Goal: Register for event/course

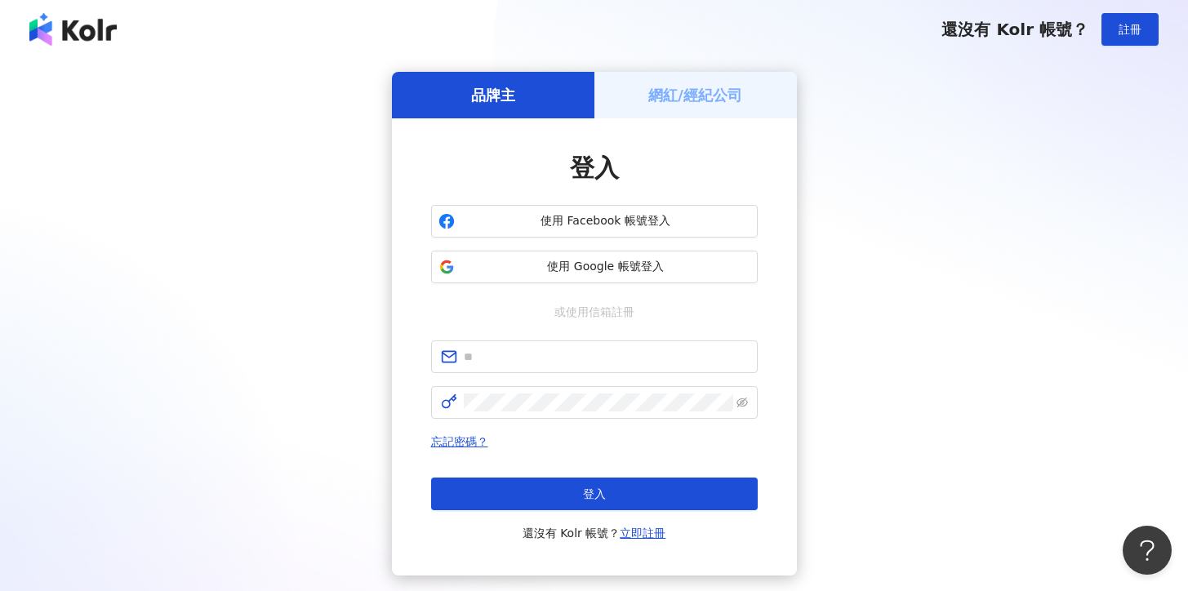
click at [682, 103] on h5 "網紅/經紀公司" at bounding box center [695, 95] width 94 height 20
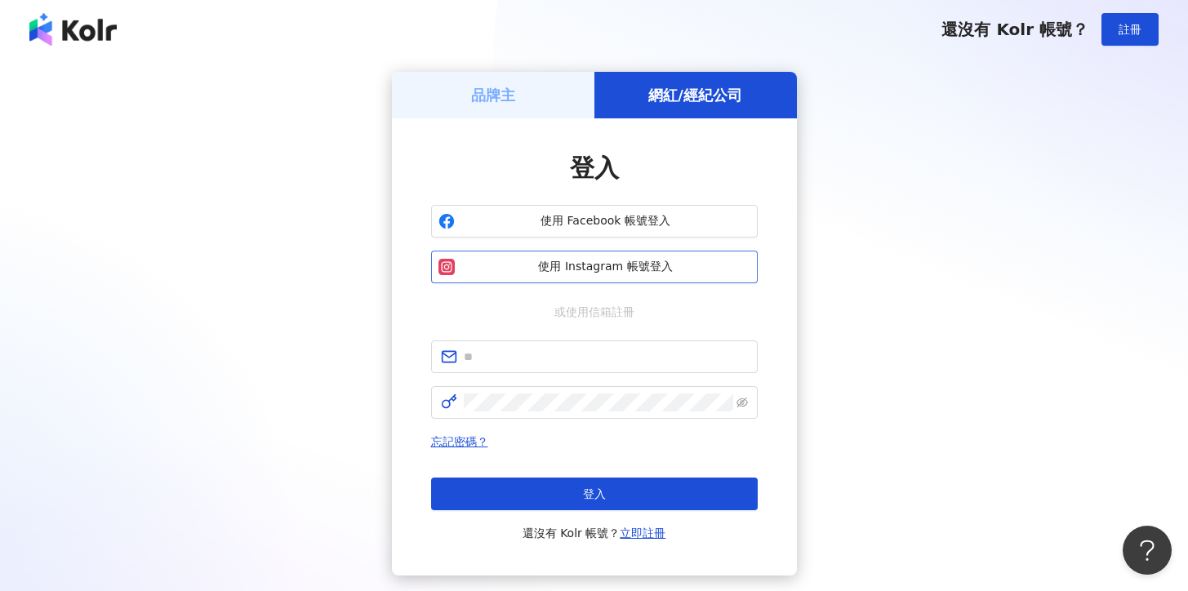
click at [629, 271] on span "使用 Instagram 帳號登入" at bounding box center [605, 267] width 289 height 16
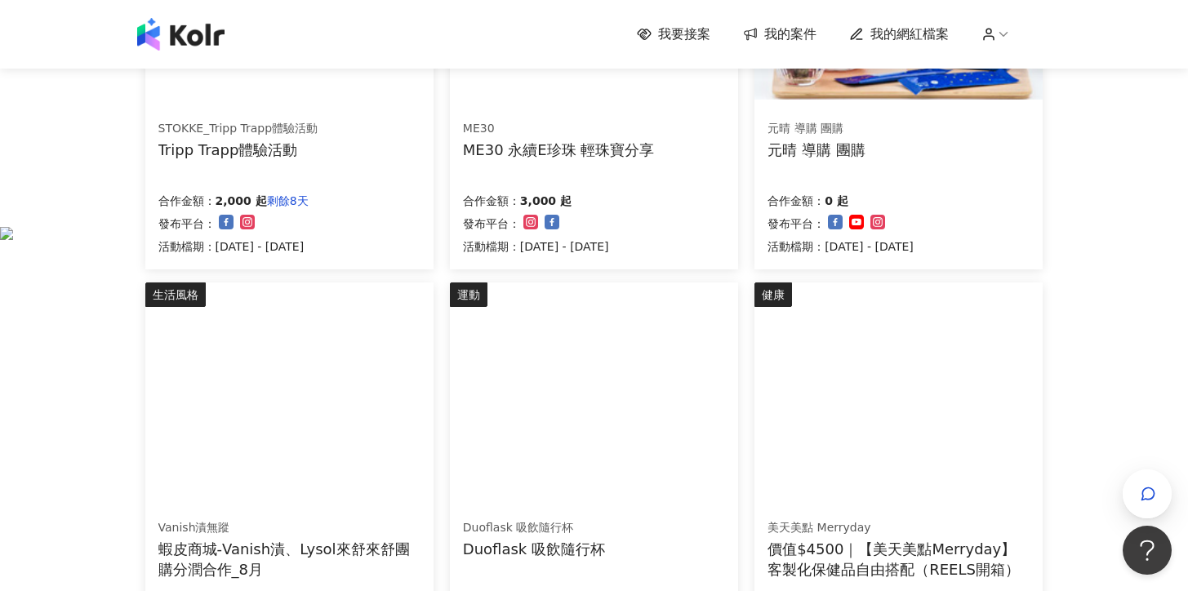
scroll to position [472, 0]
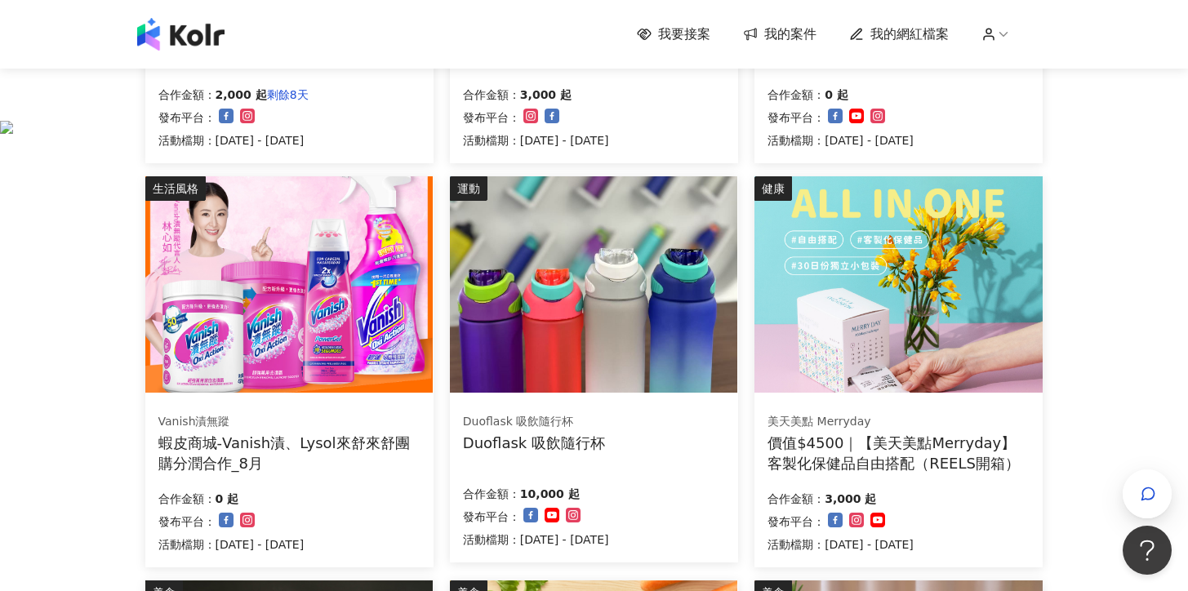
click at [565, 446] on div "Duoflask 吸飲隨行杯" at bounding box center [534, 443] width 142 height 20
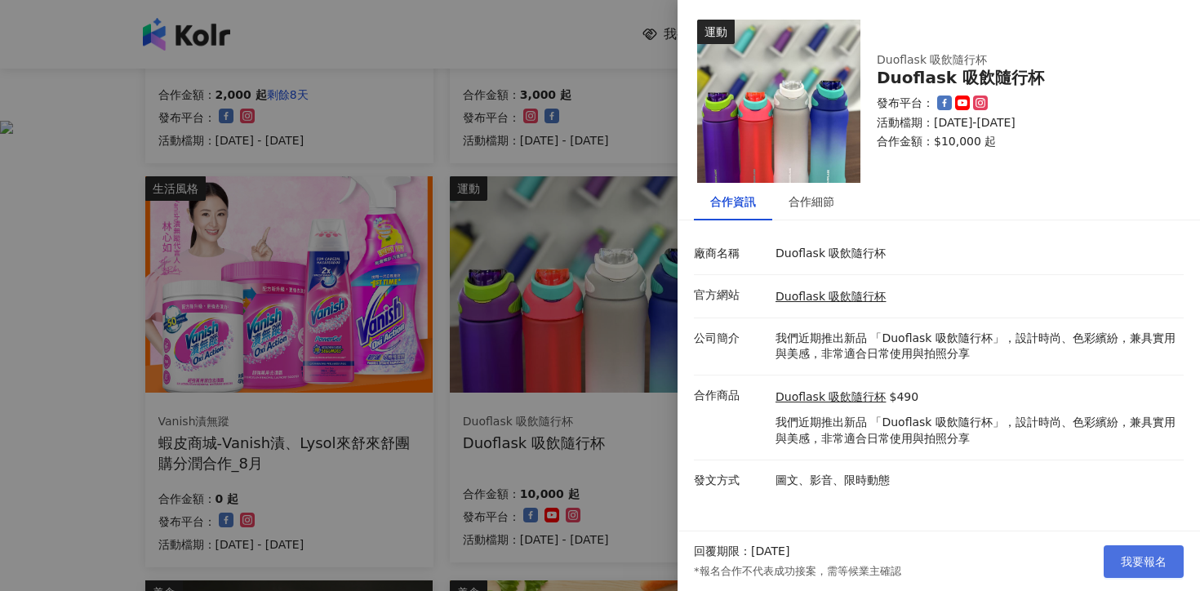
click at [1128, 562] on span "我要報名" at bounding box center [1144, 561] width 46 height 13
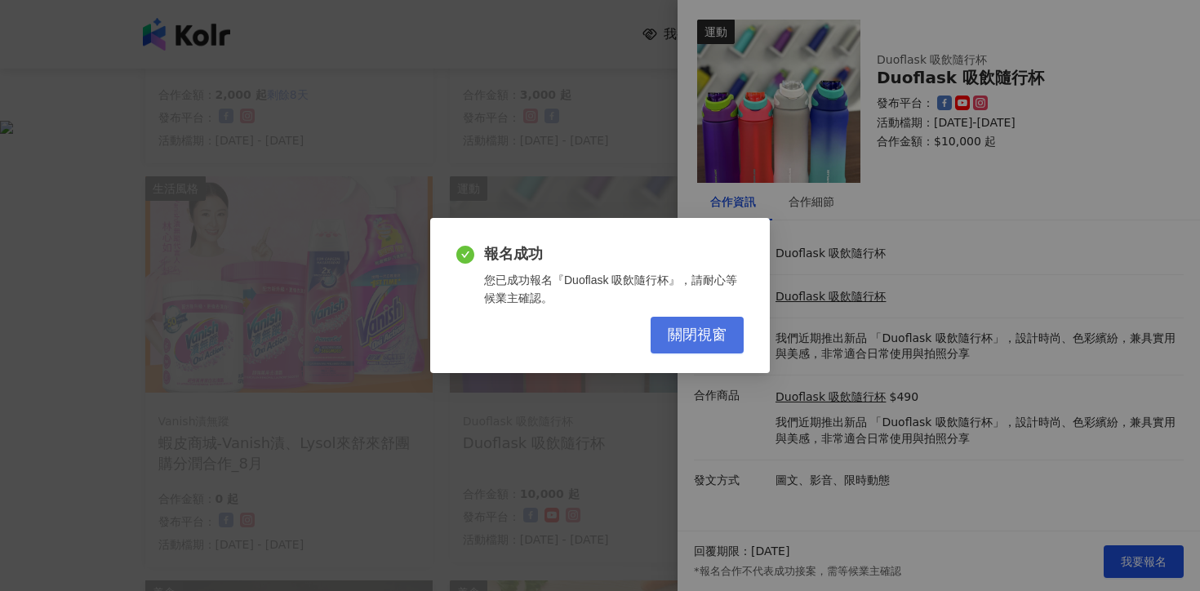
click at [669, 349] on button "關閉視窗" at bounding box center [697, 335] width 93 height 37
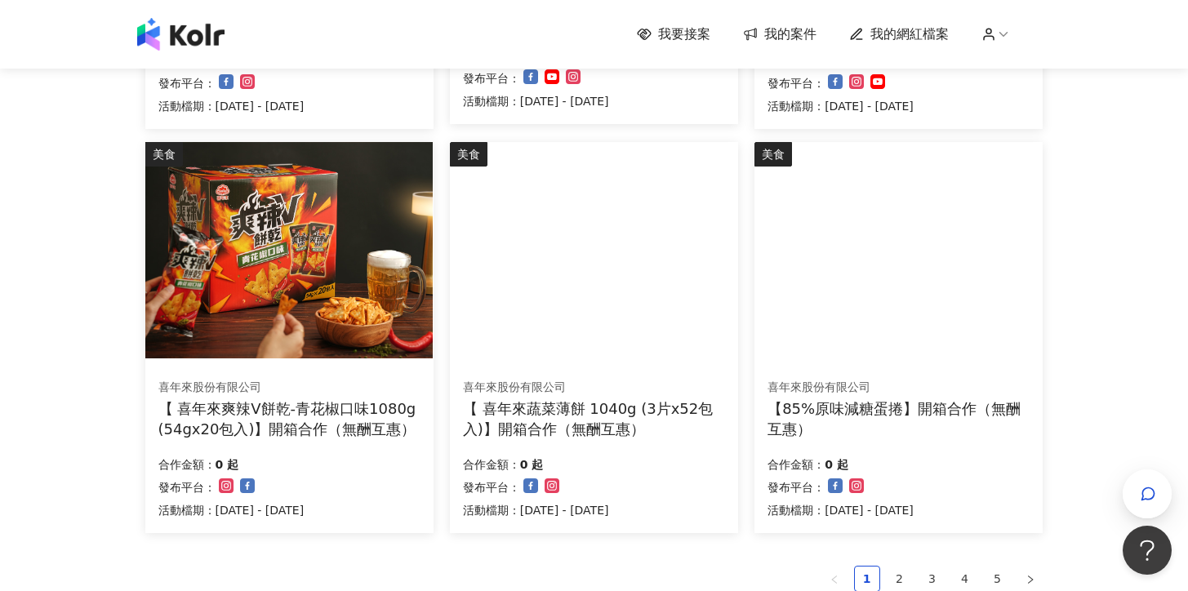
scroll to position [1110, 0]
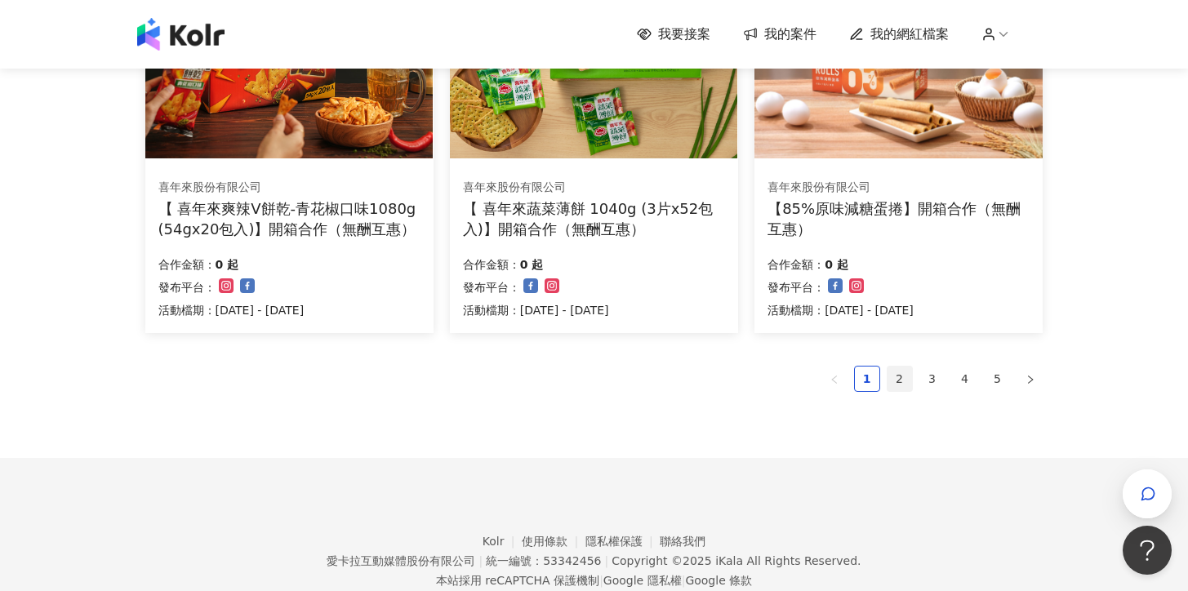
click at [891, 378] on link "2" at bounding box center [899, 379] width 24 height 24
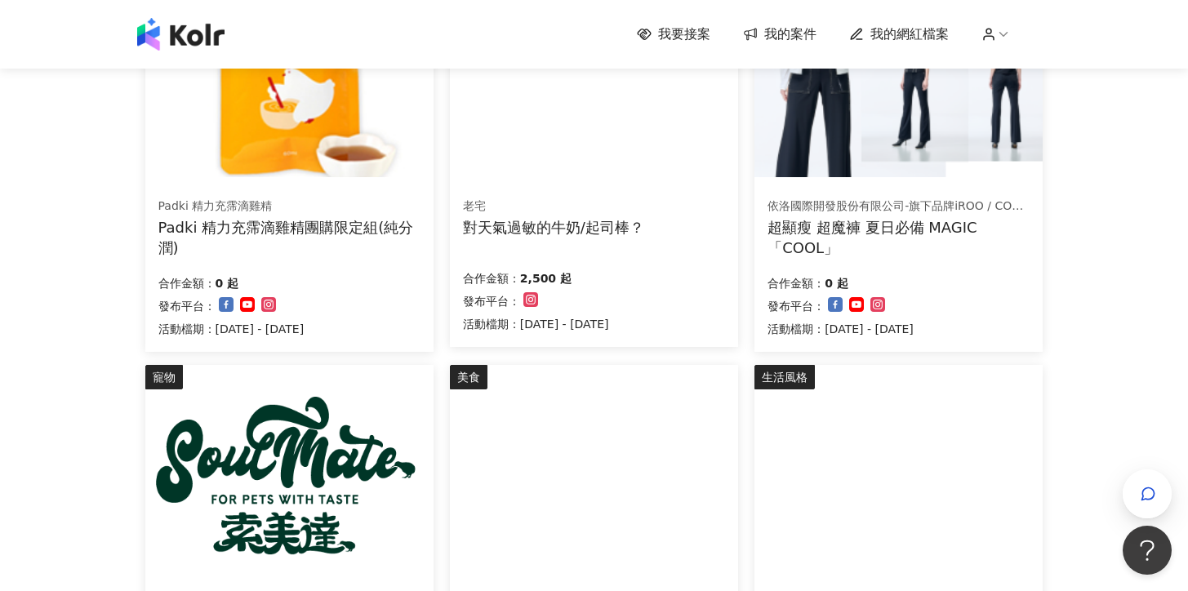
scroll to position [1093, 0]
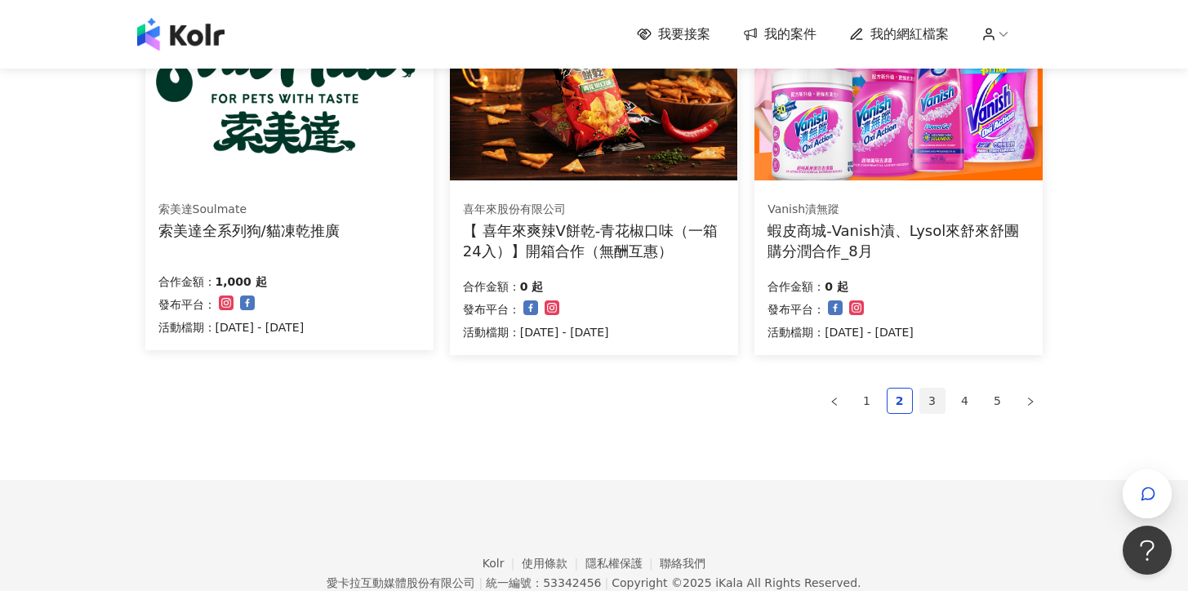
click at [935, 401] on link "3" at bounding box center [932, 401] width 24 height 24
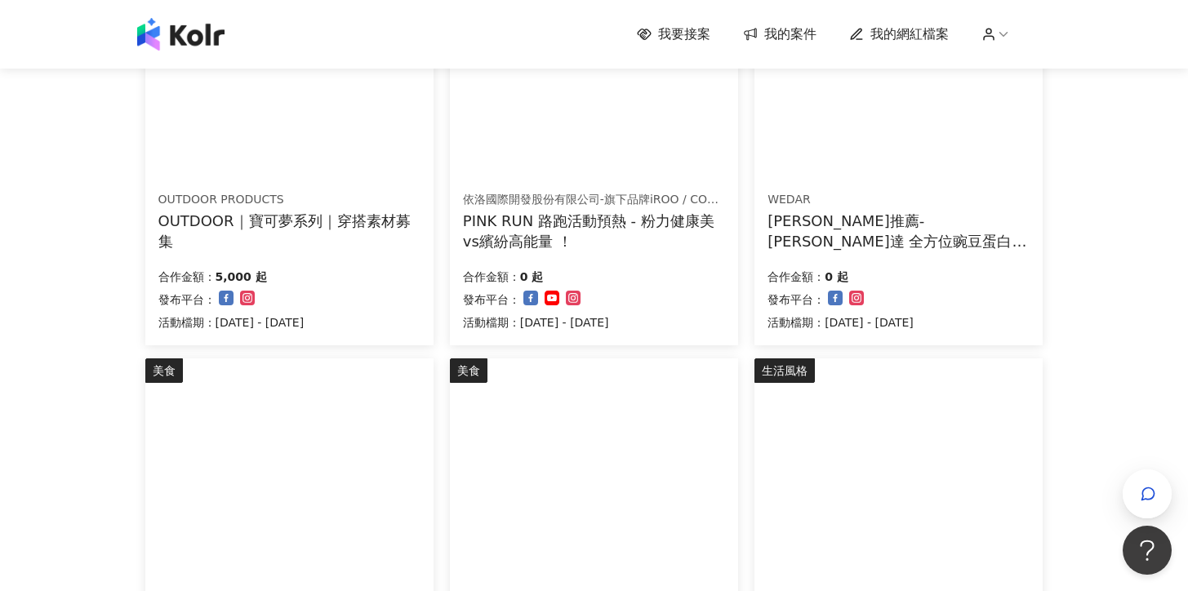
scroll to position [497, 0]
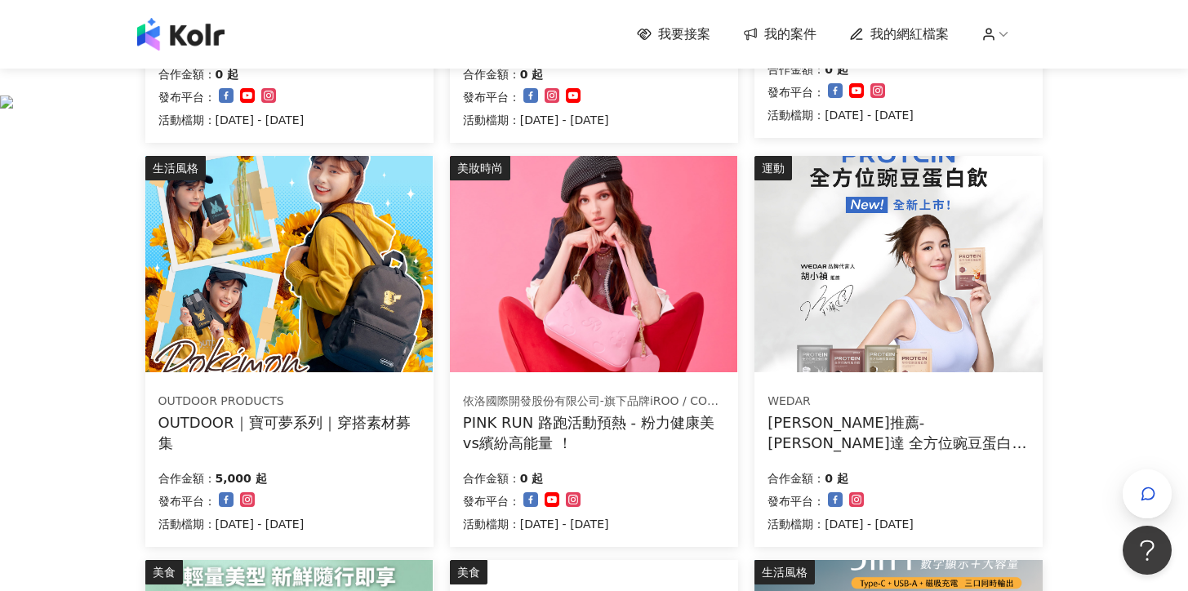
click at [353, 428] on div "OUTDOOR｜寶可夢系列｜穿搭素材募集" at bounding box center [289, 432] width 262 height 41
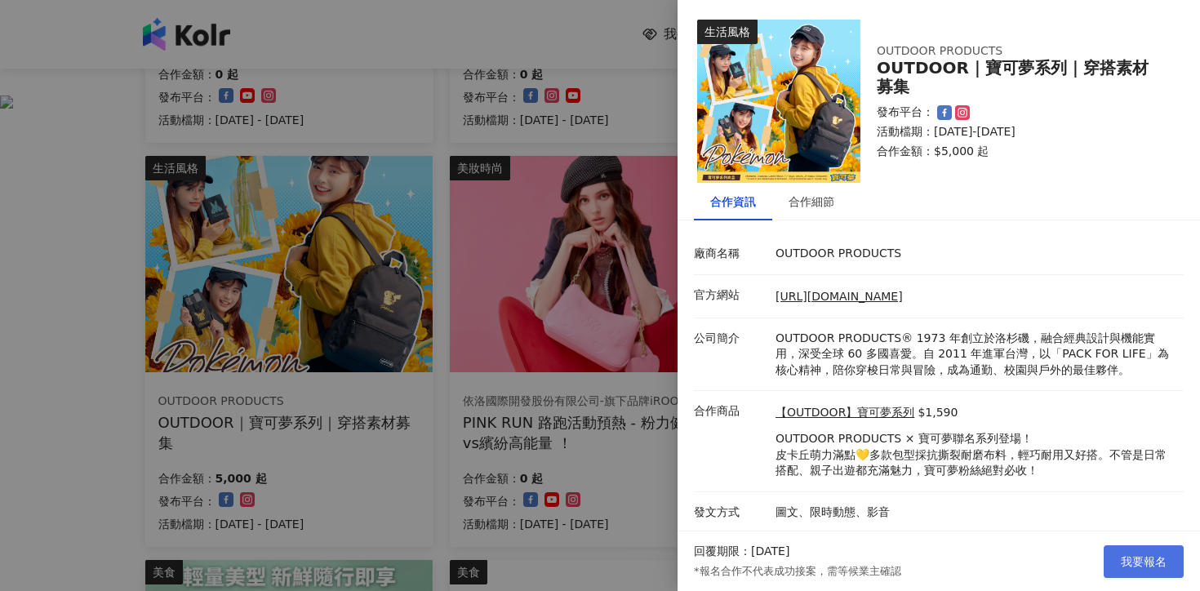
click at [1138, 572] on button "我要報名" at bounding box center [1144, 561] width 80 height 33
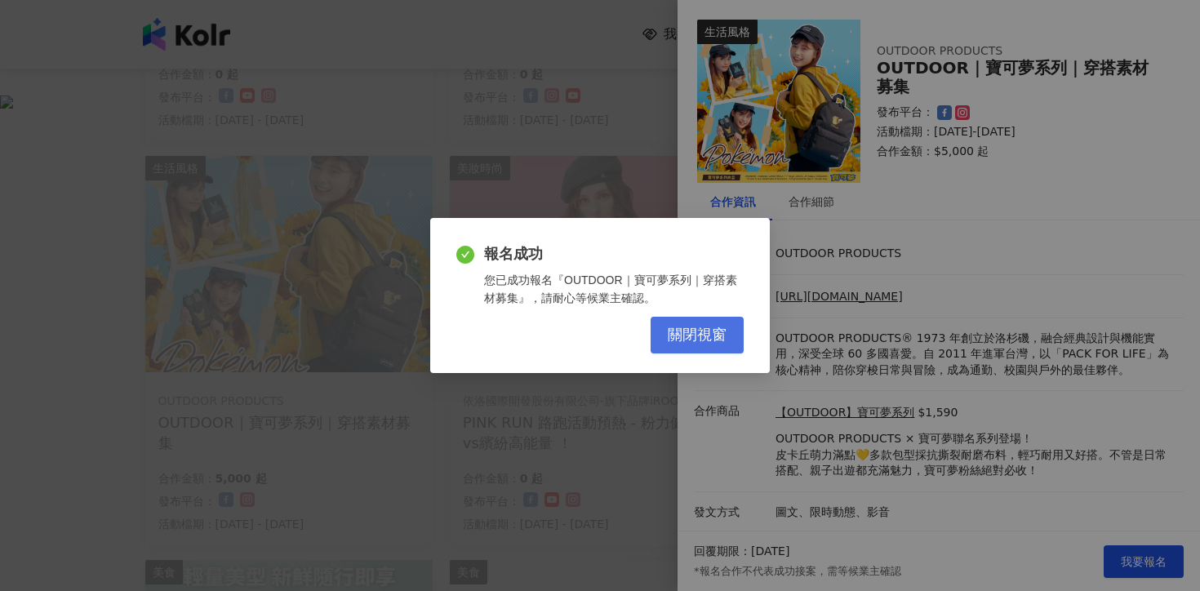
click at [732, 346] on button "關閉視窗" at bounding box center [697, 335] width 93 height 37
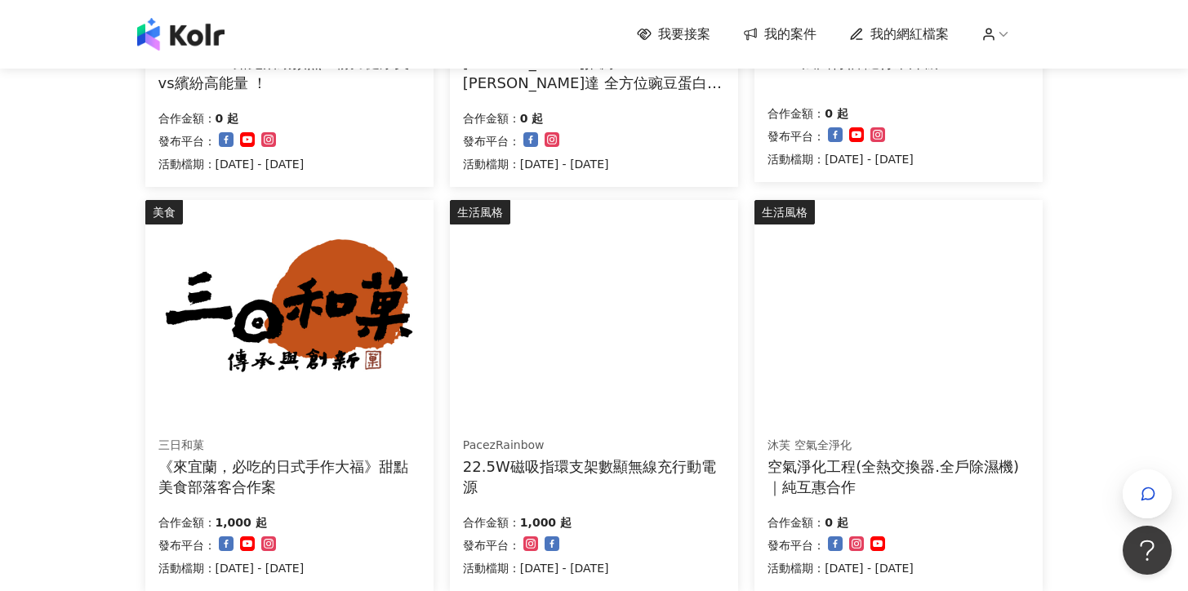
scroll to position [1055, 0]
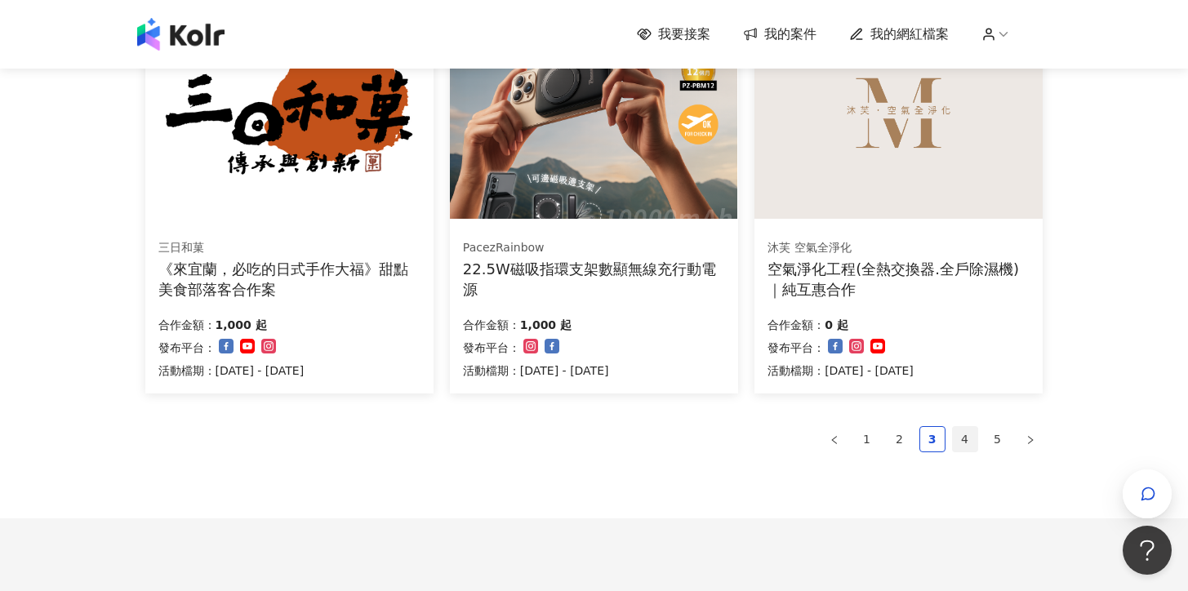
click at [963, 443] on link "4" at bounding box center [965, 439] width 24 height 24
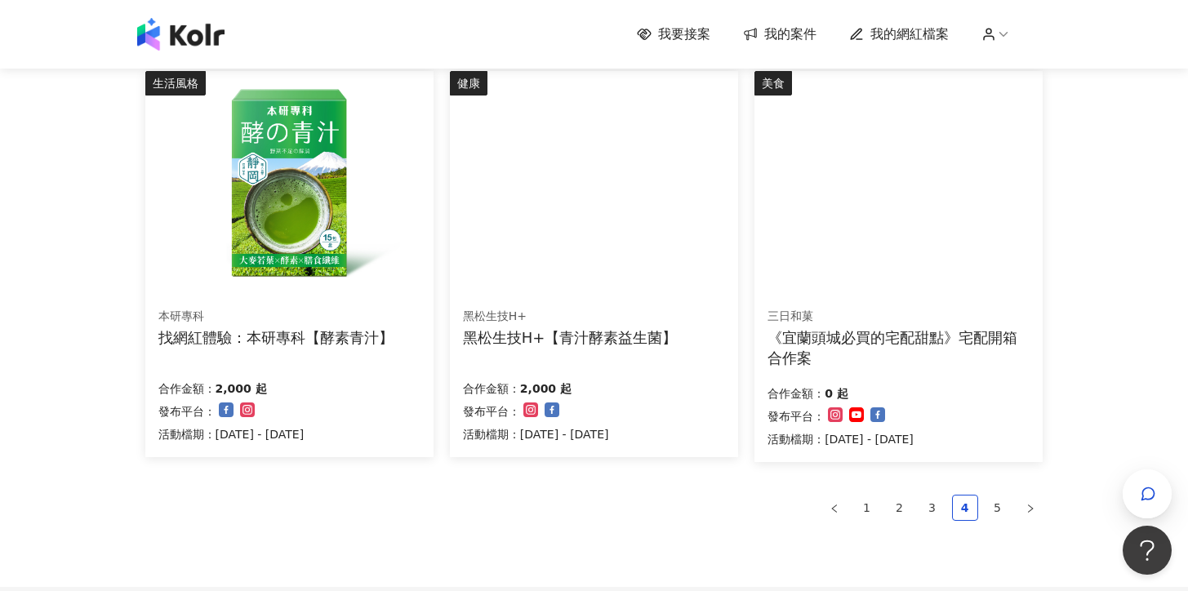
scroll to position [1163, 0]
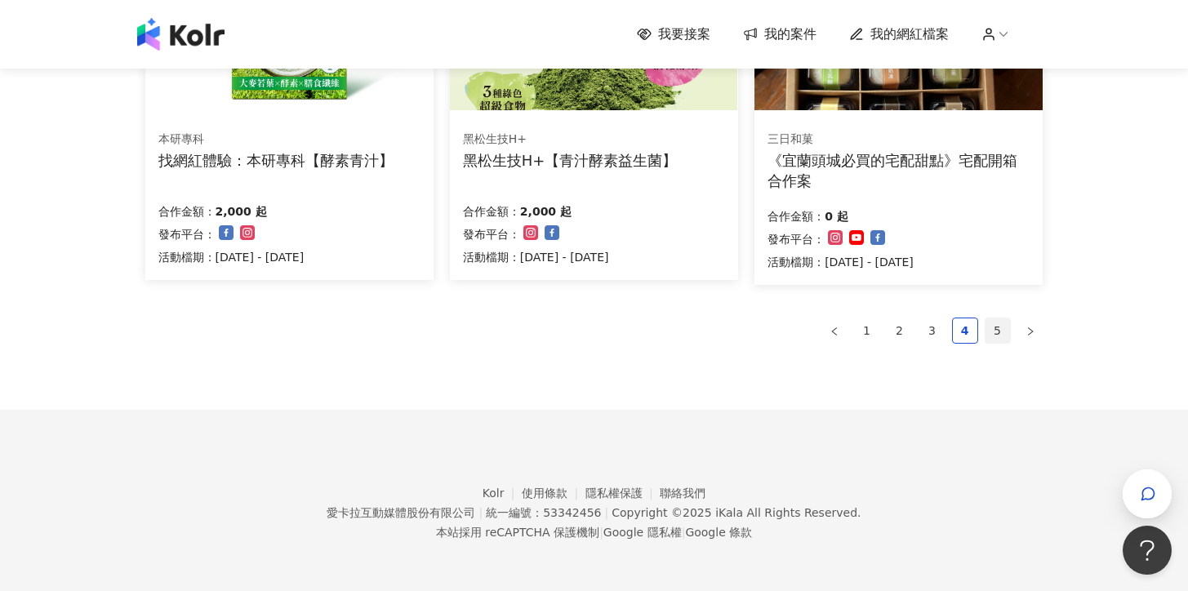
click at [987, 329] on link "5" at bounding box center [997, 330] width 24 height 24
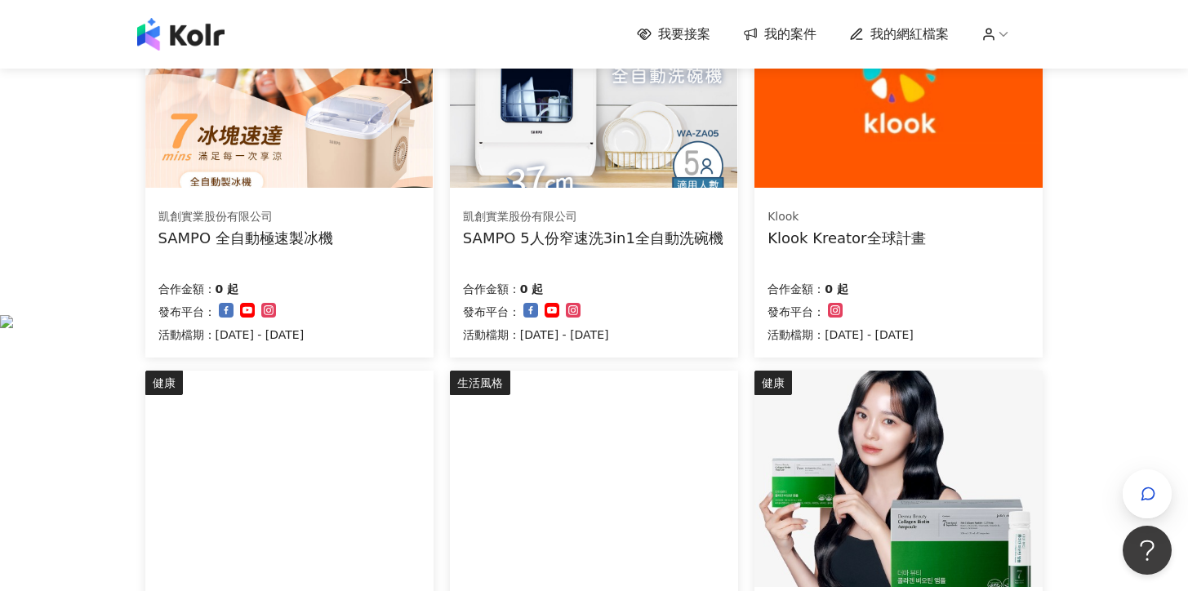
scroll to position [56, 0]
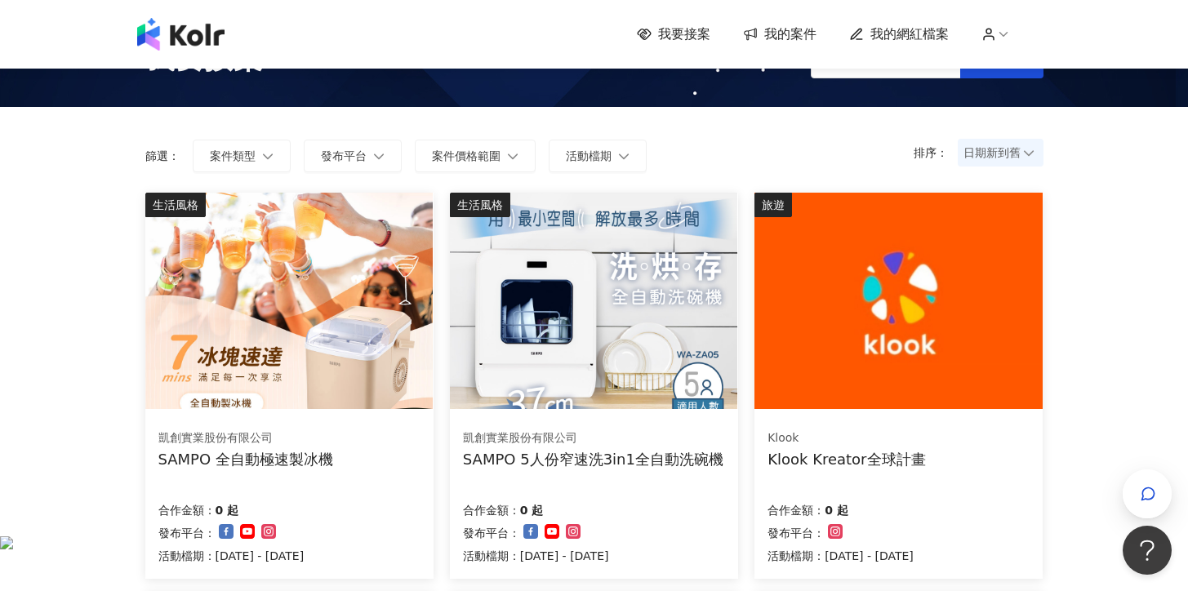
click at [911, 25] on span "我的網紅檔案" at bounding box center [909, 34] width 78 height 18
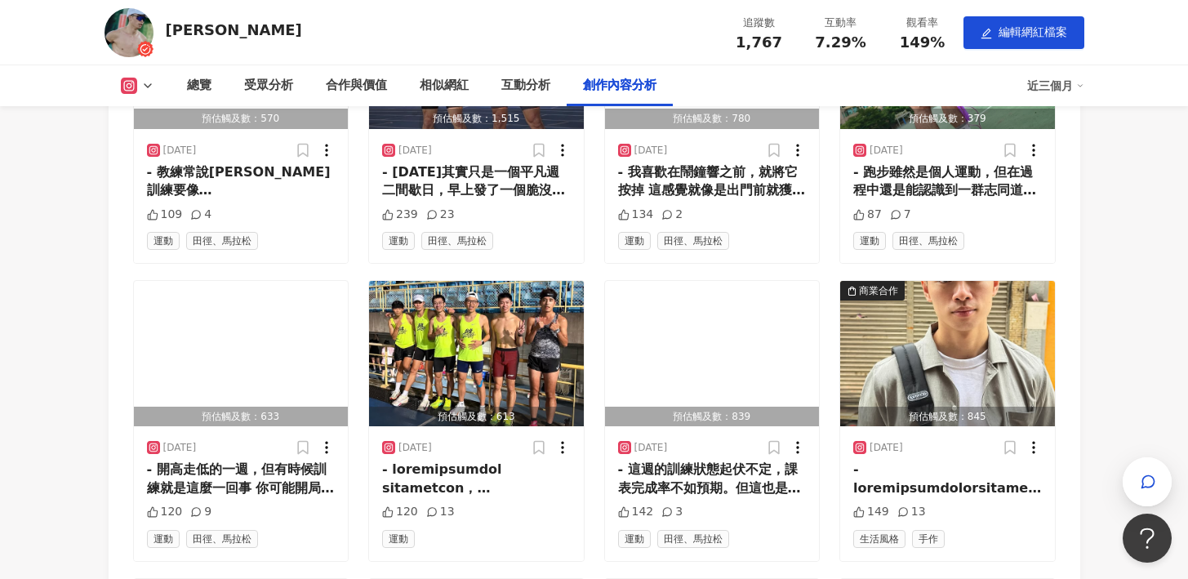
scroll to position [4605, 0]
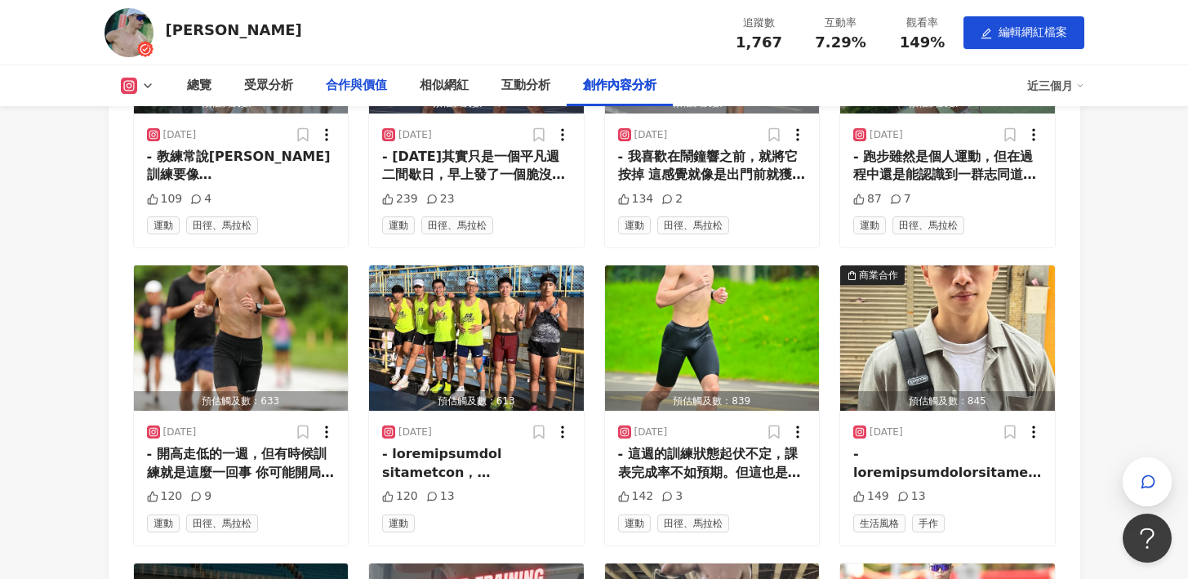
click at [356, 84] on div "合作與價值" at bounding box center [356, 86] width 61 height 20
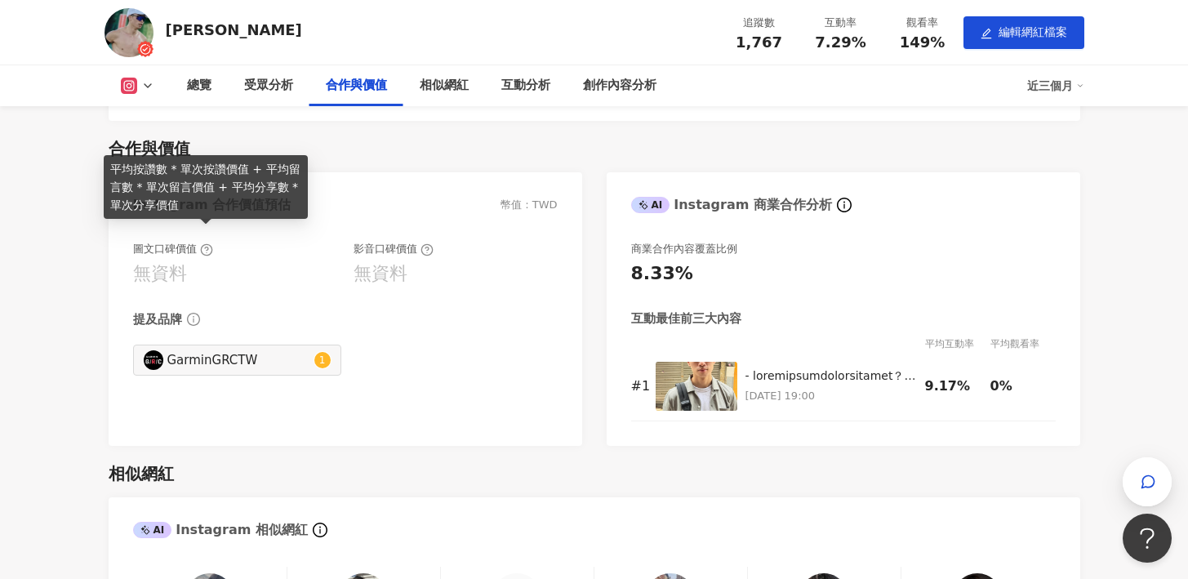
click at [202, 243] on icon at bounding box center [206, 249] width 13 height 13
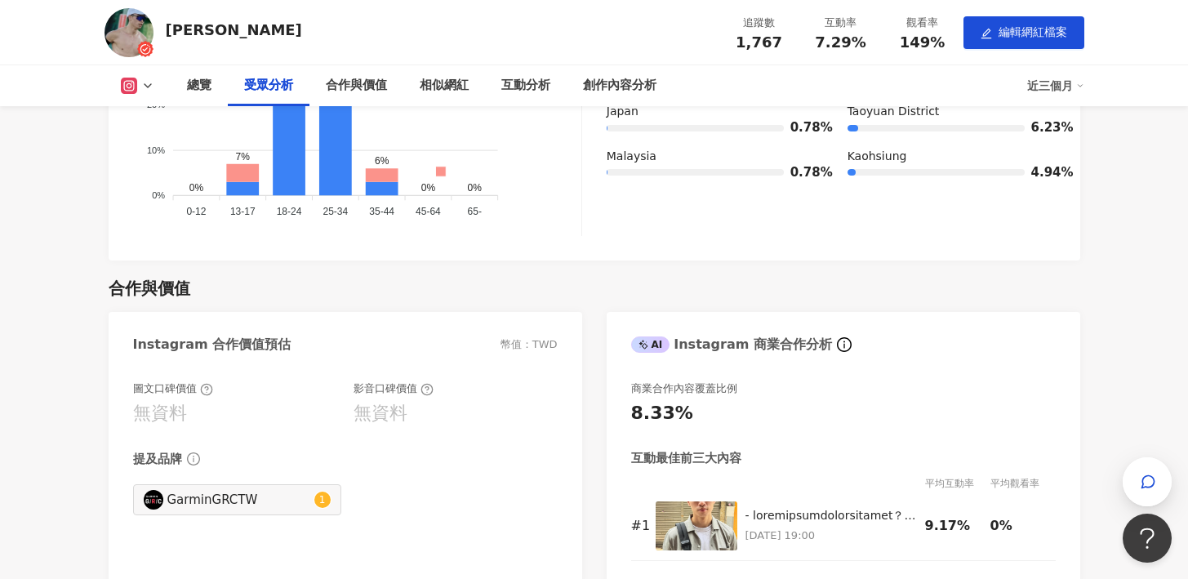
scroll to position [1477, 0]
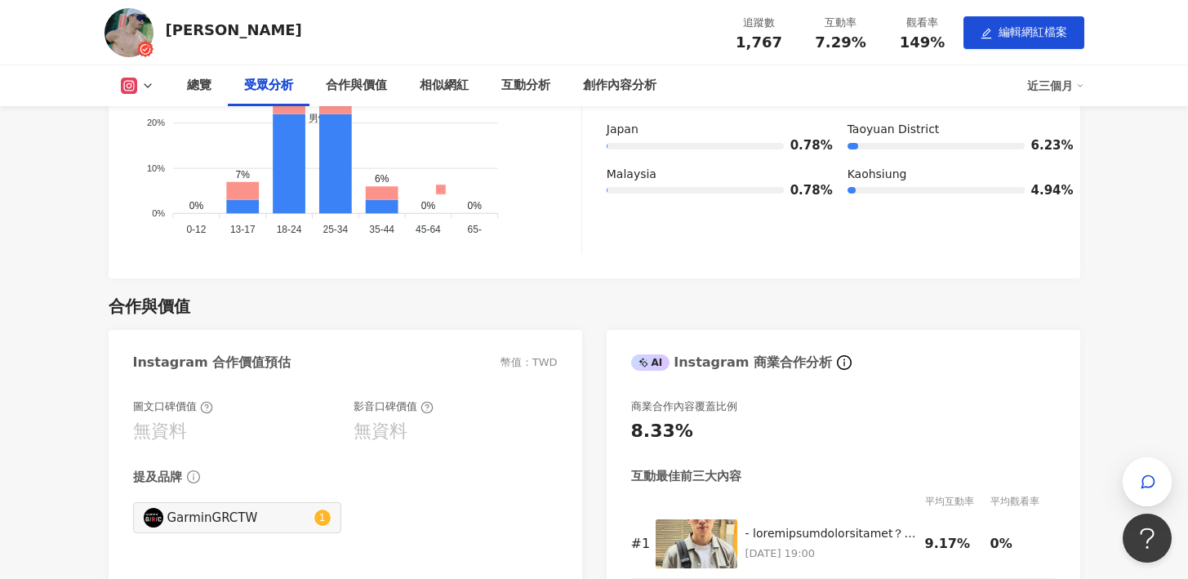
click at [1035, 75] on div "近三個月" at bounding box center [1055, 86] width 57 height 26
